Goal: Find contact information: Find contact information

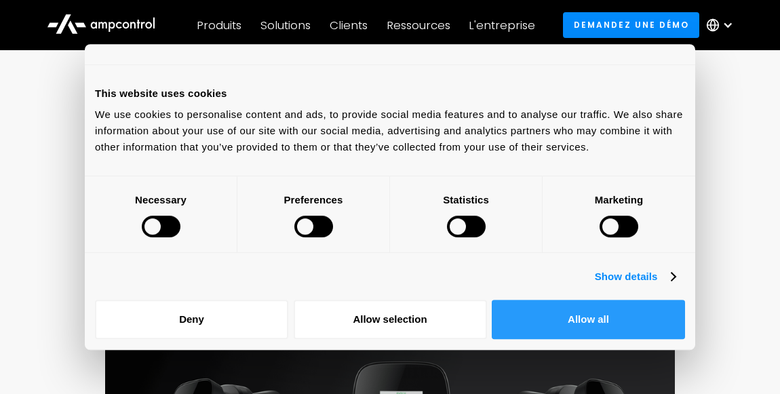
click at [570, 321] on button "Allow all" at bounding box center [588, 319] width 193 height 39
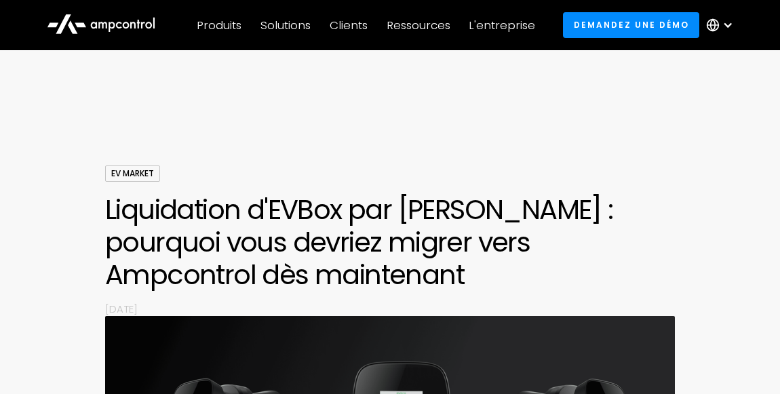
click at [728, 30] on div at bounding box center [727, 25] width 11 height 11
click at [553, 147] on div at bounding box center [390, 124] width 780 height 81
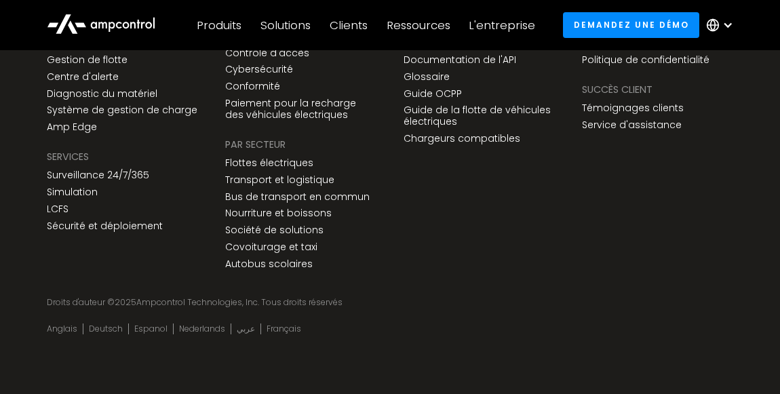
scroll to position [6235, 0]
click at [624, 49] on link "Nous contacter" at bounding box center [619, 43] width 75 height 12
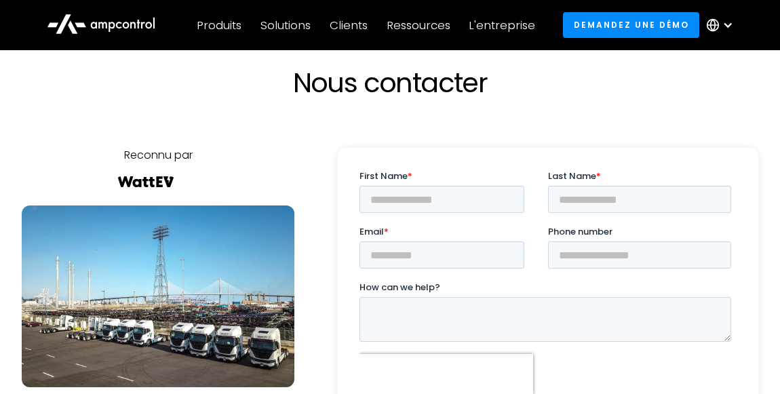
scroll to position [43, 0]
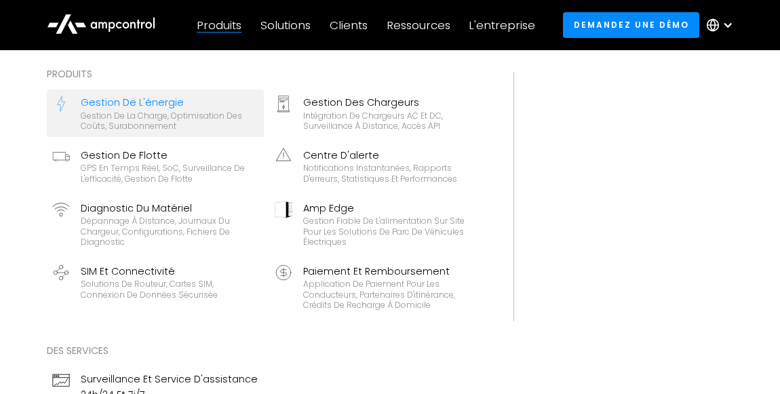
click at [197, 132] on div "Gestion de la charge, optimisation des coûts, surabonnement" at bounding box center [170, 121] width 178 height 21
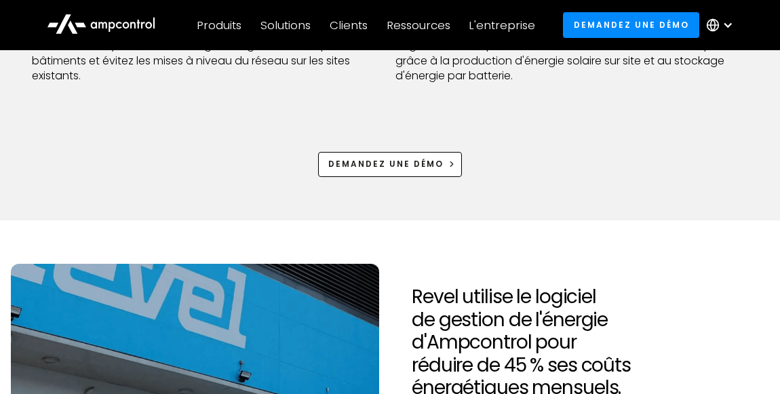
scroll to position [926, 0]
